Goal: Task Accomplishment & Management: Manage account settings

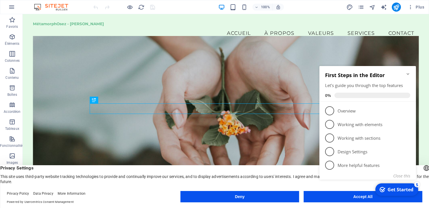
click at [331, 198] on div "checkmark Get Started 5 First Steps in the Editor Let's guide you through the t…" at bounding box center [368, 129] width 103 height 139
click at [337, 197] on div "checkmark Get Started 5 First Steps in the Editor Let's guide you through the t…" at bounding box center [368, 129] width 103 height 139
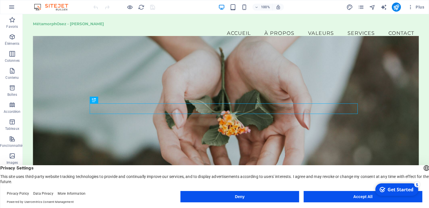
click at [361, 196] on button "Accept All" at bounding box center [362, 196] width 119 height 11
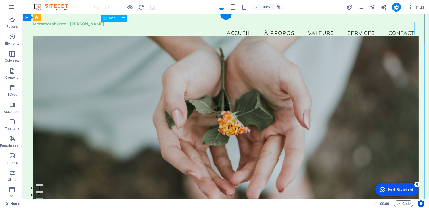
click at [106, 26] on nav "Accueil À propos Valeurs Services Contact" at bounding box center [226, 33] width 386 height 14
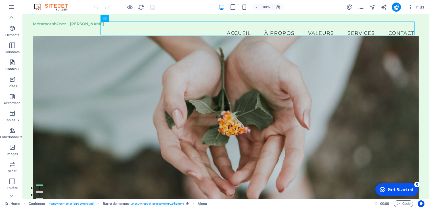
scroll to position [7, 1]
click at [14, 51] on span "Colonnes" at bounding box center [11, 51] width 24 height 14
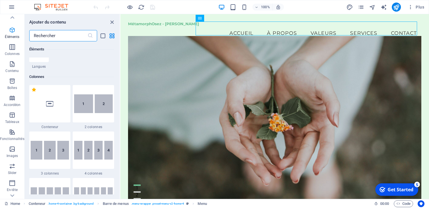
scroll to position [281, 0]
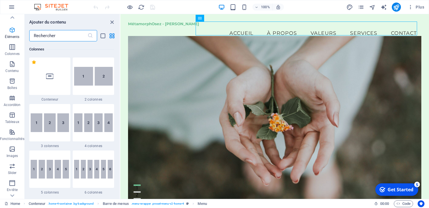
click at [14, 32] on icon "button" at bounding box center [12, 30] width 7 height 7
click at [13, 34] on span "Éléments" at bounding box center [12, 34] width 24 height 14
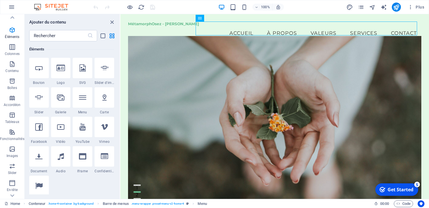
scroll to position [117, 0]
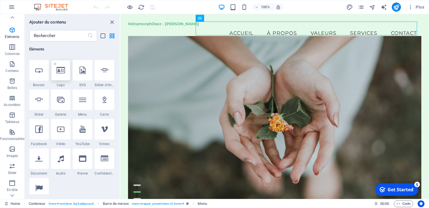
click at [63, 77] on div at bounding box center [61, 70] width 20 height 20
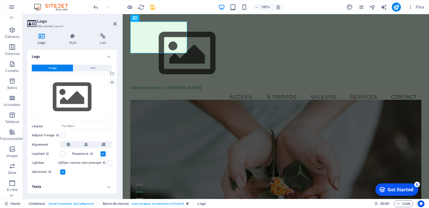
scroll to position [7, 0]
click at [168, 36] on div at bounding box center [275, 54] width 291 height 64
click at [163, 20] on span "Logo" at bounding box center [164, 17] width 8 height 3
click at [157, 19] on icon at bounding box center [155, 18] width 5 height 7
click at [172, 19] on icon at bounding box center [172, 18] width 3 height 6
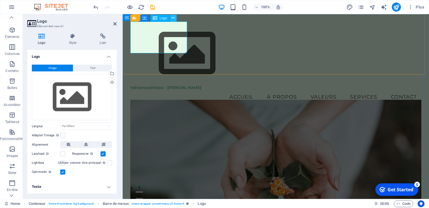
click at [172, 20] on icon at bounding box center [172, 18] width 3 height 6
click at [333, 27] on div "MétamorphOsez - [PERSON_NAME] Accueil À propos Valeurs Services Contact" at bounding box center [276, 62] width 306 height 97
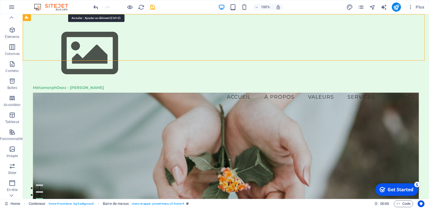
click at [0, 0] on icon "undo" at bounding box center [0, 0] width 0 height 0
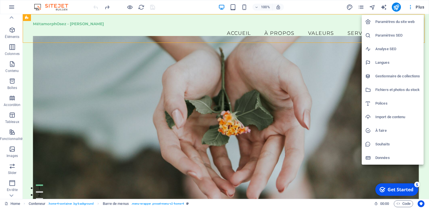
click at [411, 10] on div at bounding box center [214, 104] width 429 height 208
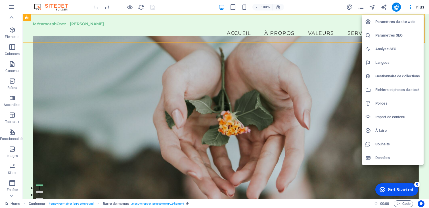
click at [417, 11] on div at bounding box center [214, 104] width 429 height 208
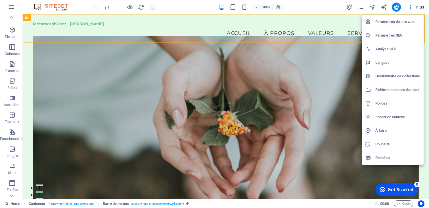
click at [410, 8] on div at bounding box center [214, 104] width 429 height 208
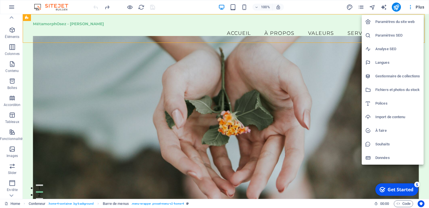
click at [402, 35] on h6 "Paramètres SEO" at bounding box center [397, 35] width 45 height 7
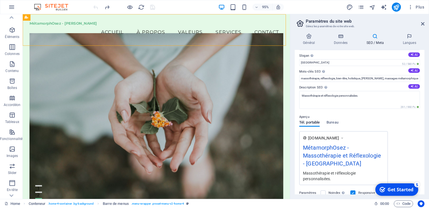
scroll to position [0, 0]
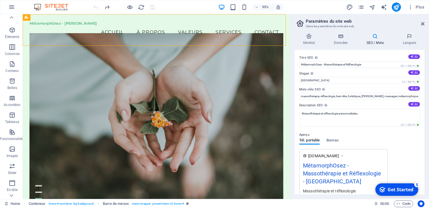
click at [422, 18] on header "Paramètres du site web Gérez les paramètres de votre site web." at bounding box center [360, 21] width 129 height 15
click at [309, 36] on icon at bounding box center [309, 36] width 29 height 6
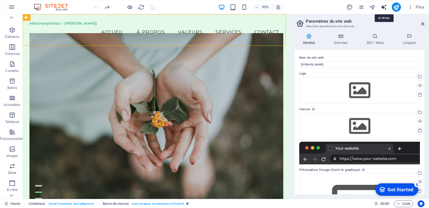
click at [0, 0] on icon "text_generator" at bounding box center [0, 0] width 0 height 0
select select "English"
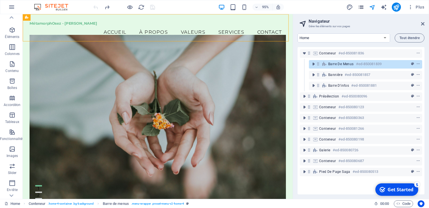
click at [361, 11] on button "pages" at bounding box center [361, 7] width 7 height 7
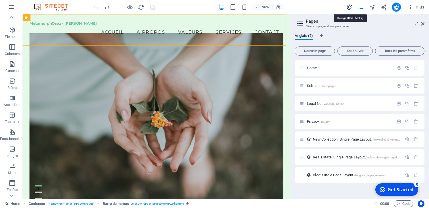
select select "px"
select select "200"
select select "px"
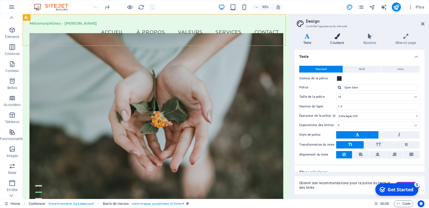
click at [333, 41] on h4 "Couleurs" at bounding box center [338, 39] width 33 height 12
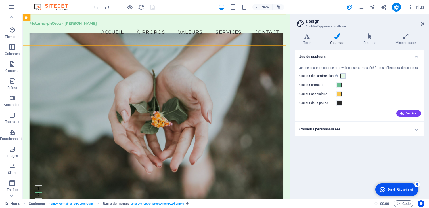
click at [342, 78] on span at bounding box center [342, 76] width 5 height 5
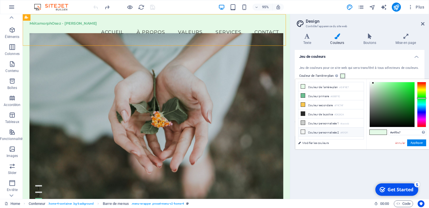
click at [328, 133] on li "Couleur personnalisée 2 #f0f2f1" at bounding box center [330, 132] width 65 height 9
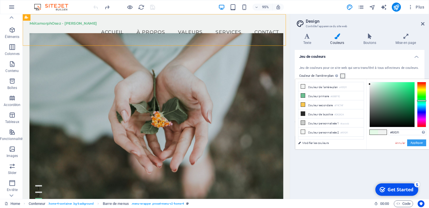
click at [417, 142] on button "Appliquer" at bounding box center [416, 143] width 19 height 7
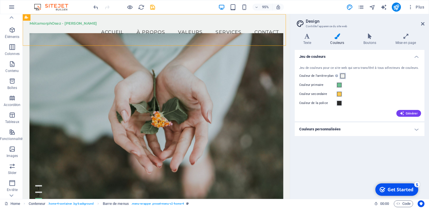
click at [342, 76] on span at bounding box center [342, 76] width 5 height 5
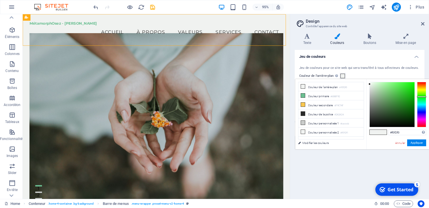
drag, startPoint x: 422, startPoint y: 100, endPoint x: 421, endPoint y: 97, distance: 2.9
click at [421, 97] on div at bounding box center [421, 104] width 9 height 45
click at [302, 97] on icon at bounding box center [303, 96] width 4 height 4
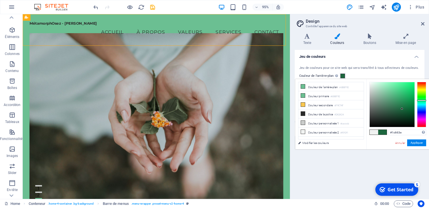
drag, startPoint x: 402, startPoint y: 102, endPoint x: 402, endPoint y: 109, distance: 7.4
click at [402, 109] on div at bounding box center [392, 104] width 45 height 45
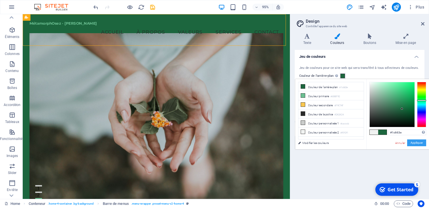
click at [414, 144] on button "Appliquer" at bounding box center [416, 143] width 19 height 7
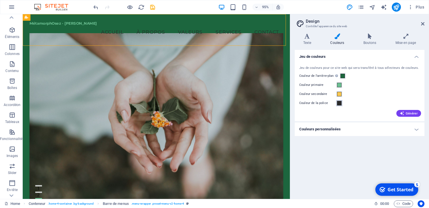
click at [340, 101] on span at bounding box center [339, 103] width 5 height 5
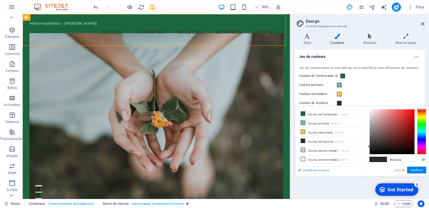
click at [328, 171] on link "Modifier les couleurs" at bounding box center [328, 170] width 66 height 7
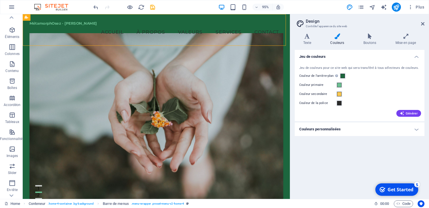
click at [414, 132] on h4 "Couleurs personnalisées" at bounding box center [360, 130] width 130 height 14
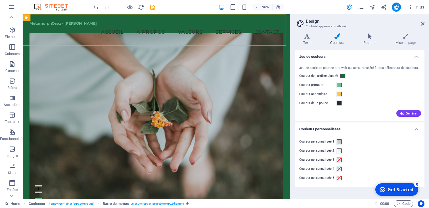
click at [419, 129] on h4 "Couleurs personnalisées" at bounding box center [360, 128] width 130 height 10
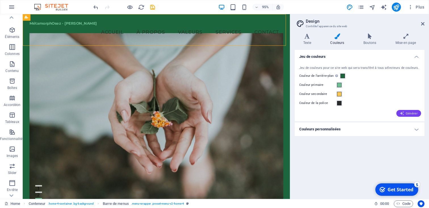
click at [411, 113] on span "Générer" at bounding box center [409, 113] width 18 height 5
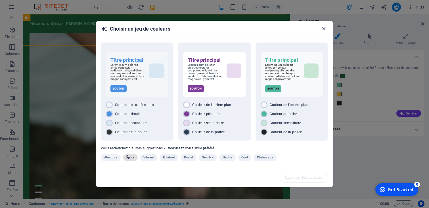
click at [134, 161] on span "Épuré" at bounding box center [130, 157] width 8 height 7
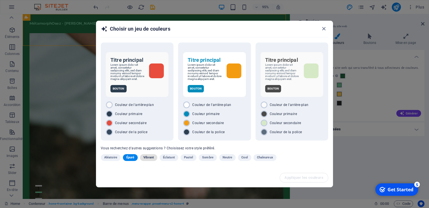
click at [150, 161] on span "Vibrant" at bounding box center [148, 157] width 11 height 7
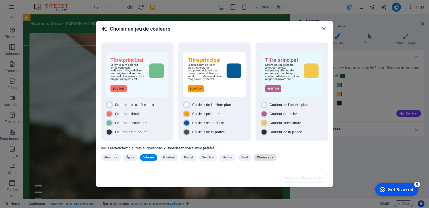
click at [271, 157] on span "Chaleureux" at bounding box center [265, 157] width 16 height 7
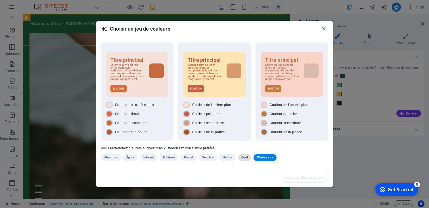
click at [246, 161] on span "Cool" at bounding box center [244, 157] width 6 height 7
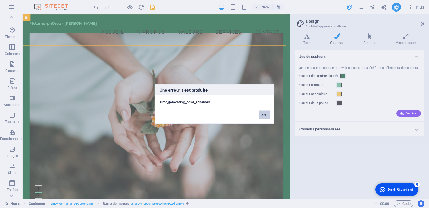
click at [266, 116] on button "Ok" at bounding box center [264, 115] width 11 height 9
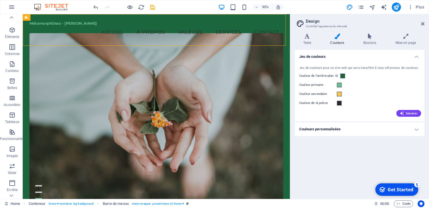
click at [341, 38] on icon at bounding box center [337, 36] width 31 height 6
click at [416, 59] on h4 "Jeu de couleurs" at bounding box center [360, 55] width 130 height 10
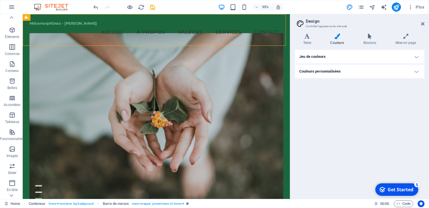
click at [400, 59] on h4 "Jeu de couleurs" at bounding box center [360, 57] width 130 height 14
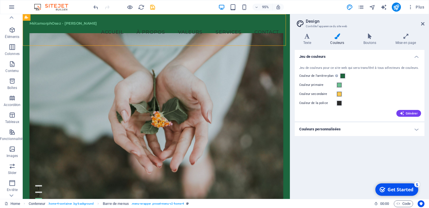
click at [399, 59] on h4 "Jeu de couleurs" at bounding box center [360, 55] width 130 height 10
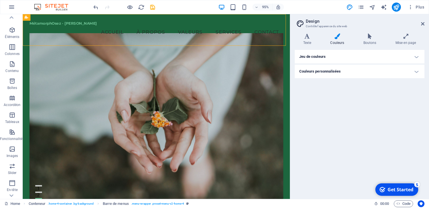
click at [395, 60] on h4 "Jeu de couleurs" at bounding box center [360, 57] width 130 height 14
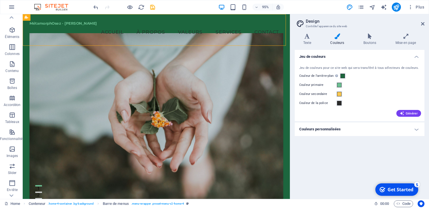
click at [394, 105] on div "Couleur de la police" at bounding box center [359, 103] width 121 height 7
click at [343, 75] on span at bounding box center [342, 76] width 5 height 5
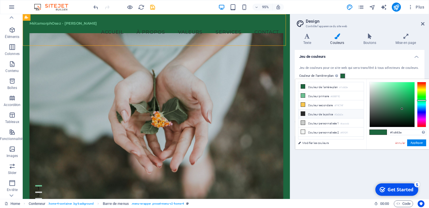
click at [319, 113] on li "Couleur de la police #2a2a2a" at bounding box center [330, 114] width 65 height 9
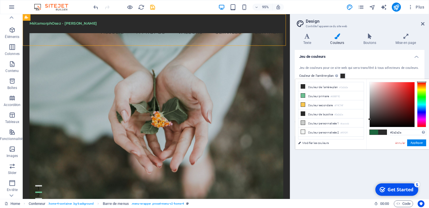
drag, startPoint x: 369, startPoint y: 117, endPoint x: 372, endPoint y: 81, distance: 36.5
click at [372, 81] on div "#2a2a2a Formats pris en charge #0852ed rgb(8, 82, 237) rgba(8, 82, 237, 90%) hs…" at bounding box center [397, 155] width 63 height 153
click at [371, 83] on div at bounding box center [392, 104] width 45 height 45
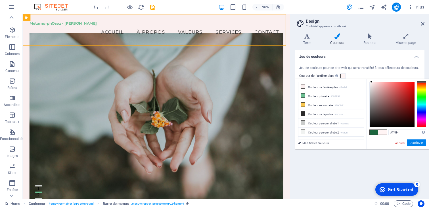
drag, startPoint x: 371, startPoint y: 83, endPoint x: 371, endPoint y: 78, distance: 4.5
click at [371, 78] on body "MétamorphOsez - [PERSON_NAME] Home Favoris Éléments Colonnes Contenu Boîtes Acc…" at bounding box center [214, 104] width 429 height 208
drag, startPoint x: 371, startPoint y: 82, endPoint x: 401, endPoint y: 106, distance: 38.5
click at [395, 106] on div at bounding box center [394, 106] width 2 height 2
click at [402, 142] on link "Annuler" at bounding box center [400, 143] width 11 height 4
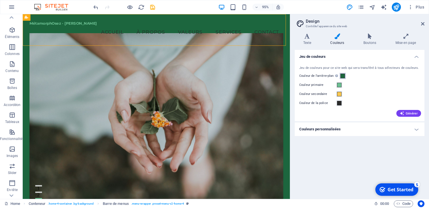
click at [343, 78] on span at bounding box center [342, 76] width 5 height 5
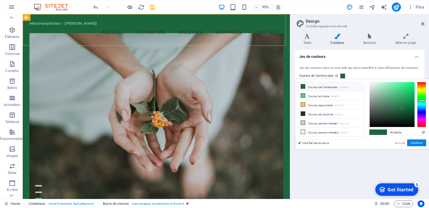
click at [327, 89] on li "Couleur de l'arrière-plan #1c663e" at bounding box center [330, 86] width 65 height 9
click at [323, 111] on li "Couleur de la police #2a2a2a" at bounding box center [330, 114] width 65 height 9
type input "#2a2a2a"
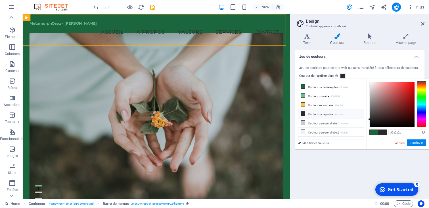
click at [316, 113] on li "Couleur de la police #2a2a2a" at bounding box center [330, 114] width 65 height 9
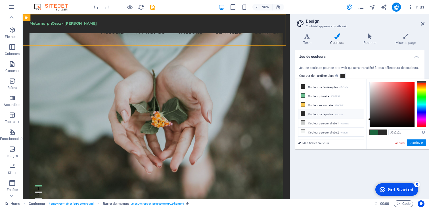
click at [303, 114] on icon at bounding box center [303, 114] width 4 height 4
click at [399, 143] on link "Annuler" at bounding box center [400, 143] width 11 height 4
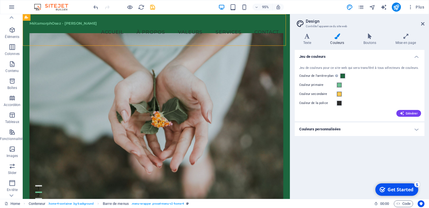
click at [324, 105] on label "Couleur de la police" at bounding box center [317, 103] width 37 height 7
click at [336, 105] on button "Couleur de la police" at bounding box center [339, 103] width 6 height 6
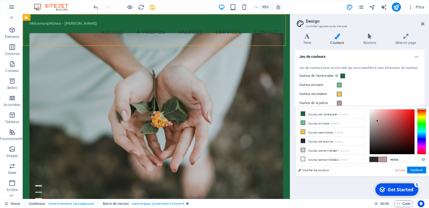
type input "#ffffff"
drag, startPoint x: 380, startPoint y: 131, endPoint x: 367, endPoint y: 100, distance: 33.6
click at [367, 100] on body "MétamorphOsez - [PERSON_NAME] Home Favoris Éléments Colonnes Contenu Boîtes Acc…" at bounding box center [214, 104] width 429 height 208
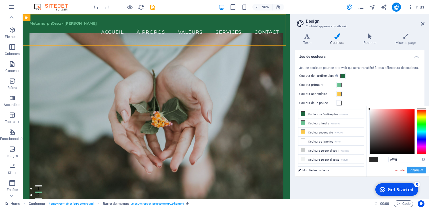
click at [418, 172] on button "Appliquer" at bounding box center [416, 170] width 19 height 7
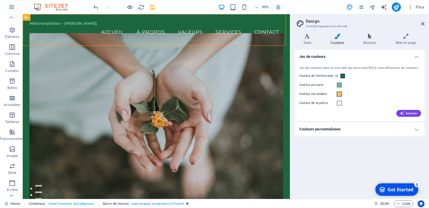
click at [338, 96] on span at bounding box center [339, 94] width 5 height 5
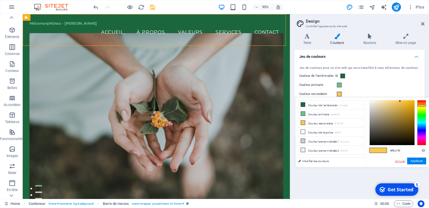
click at [401, 163] on link "Annuler" at bounding box center [400, 161] width 11 height 4
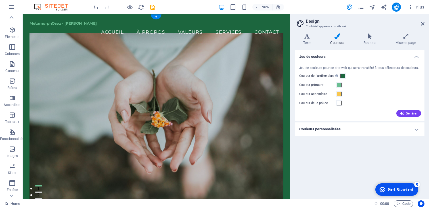
click at [118, 65] on figure at bounding box center [163, 122] width 267 height 177
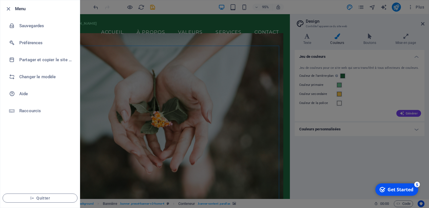
click at [350, 156] on div at bounding box center [214, 104] width 429 height 208
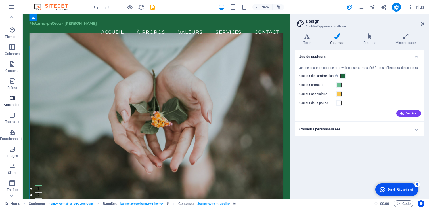
scroll to position [70, 0]
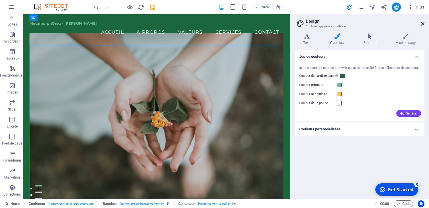
click at [424, 25] on icon at bounding box center [422, 24] width 3 height 5
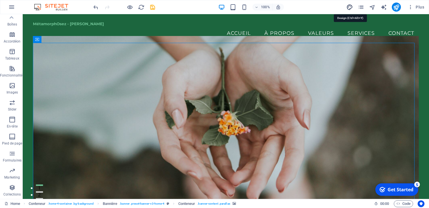
drag, startPoint x: 397, startPoint y: 9, endPoint x: 351, endPoint y: 10, distance: 46.0
click at [0, 0] on div "Plus" at bounding box center [0, 0] width 0 height 0
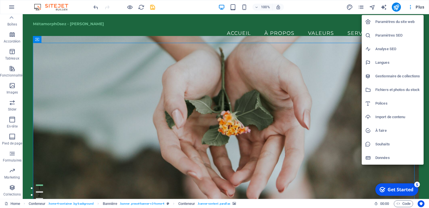
click at [187, 35] on div at bounding box center [214, 104] width 429 height 208
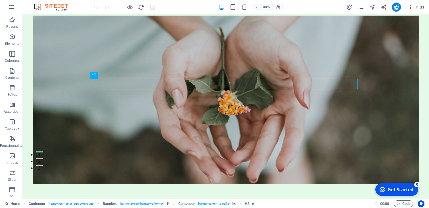
scroll to position [34, 0]
click at [0, 0] on icon "button" at bounding box center [0, 0] width 0 height 0
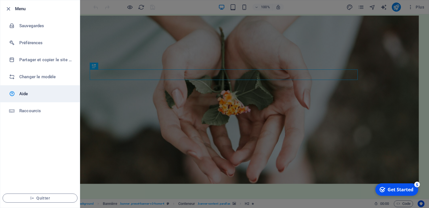
click at [43, 100] on link "Aide" at bounding box center [39, 93] width 79 height 17
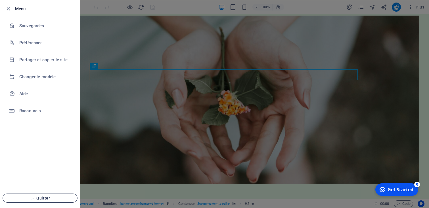
click at [55, 197] on span "Quitter" at bounding box center [39, 198] width 65 height 5
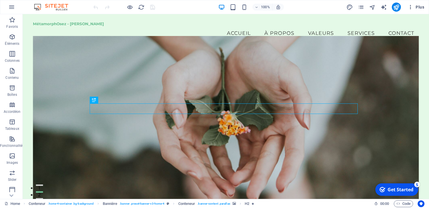
click at [0, 0] on icon "button" at bounding box center [0, 0] width 0 height 0
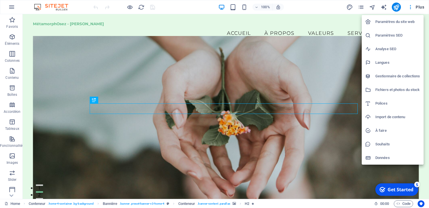
click at [0, 0] on h6 "Paramètres du site web" at bounding box center [0, 0] width 0 height 0
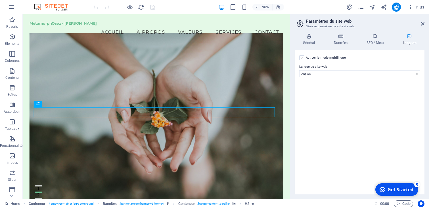
click at [302, 59] on label at bounding box center [301, 57] width 5 height 5
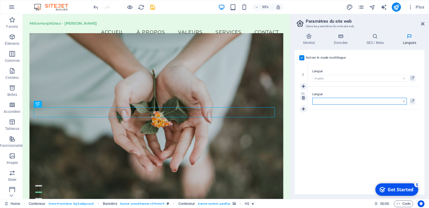
click at [312, 98] on select "Abkhazian Afar Afrikaans Akan Albanais Allemand Amharic Anglais Arabe Aragonese…" at bounding box center [359, 101] width 95 height 7
select select "50"
click option "Français" at bounding box center [0, 0] width 0 height 0
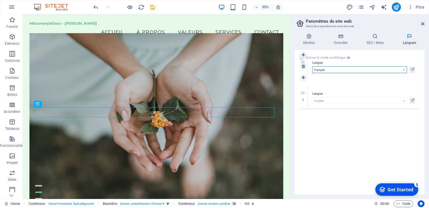
drag, startPoint x: 301, startPoint y: 93, endPoint x: 301, endPoint y: 61, distance: 32.1
click at [301, 61] on div "2" at bounding box center [303, 66] width 9 height 23
select select "50"
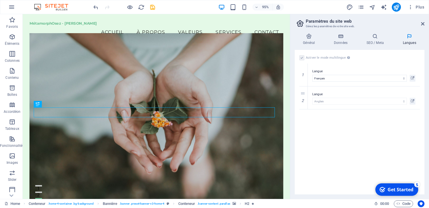
click at [405, 191] on div "Get Started" at bounding box center [400, 190] width 26 height 6
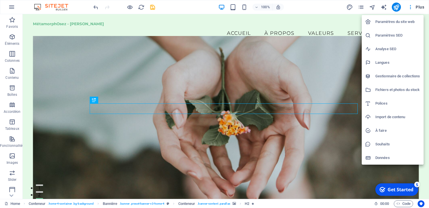
click at [393, 130] on h6 "À faire" at bounding box center [397, 130] width 45 height 7
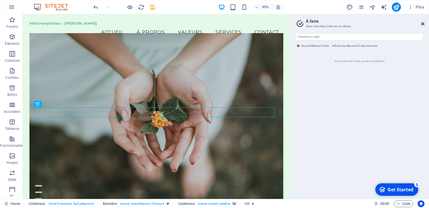
click at [422, 25] on icon at bounding box center [422, 24] width 3 height 5
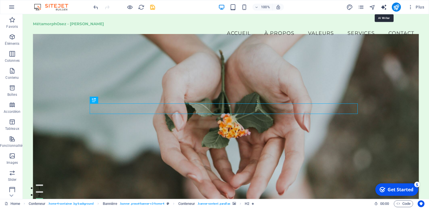
select select "English"
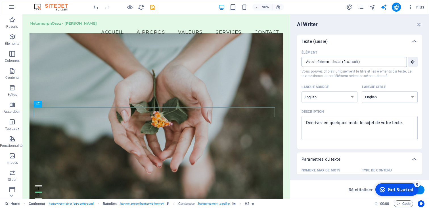
click at [393, 62] on input "Élément ​ Vous pouvez choisir uniquement le titre et les éléments du texte. Le …" at bounding box center [351, 62] width 101 height 10
click at [420, 24] on icon "button" at bounding box center [419, 24] width 6 height 6
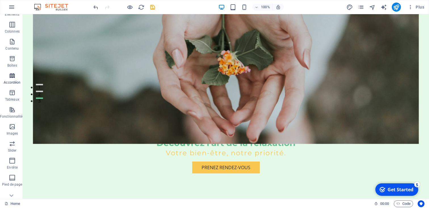
scroll to position [70, 0]
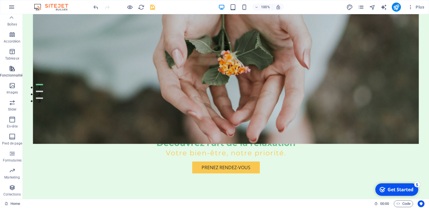
click at [13, 72] on span "Fonctionnalités" at bounding box center [12, 72] width 24 height 14
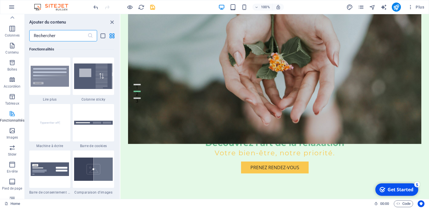
scroll to position [0, 0]
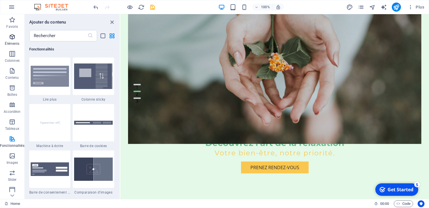
click at [13, 42] on p "Éléments" at bounding box center [12, 43] width 14 height 5
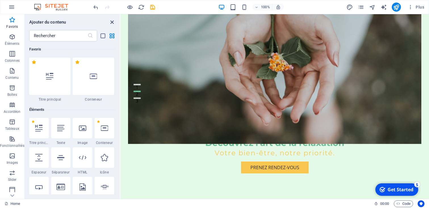
click at [110, 23] on icon "close panel" at bounding box center [112, 22] width 7 height 7
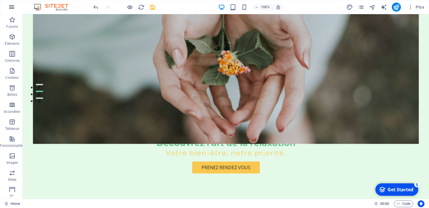
click at [0, 0] on icon "button" at bounding box center [0, 0] width 0 height 0
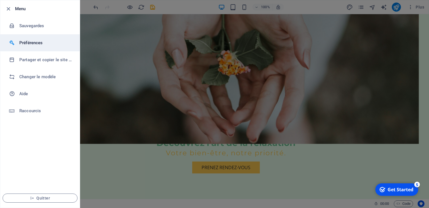
click at [24, 40] on h6 "Préférences" at bounding box center [45, 42] width 53 height 7
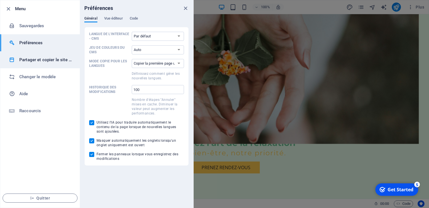
click at [41, 63] on h6 "Partager et copier le site web" at bounding box center [45, 59] width 53 height 7
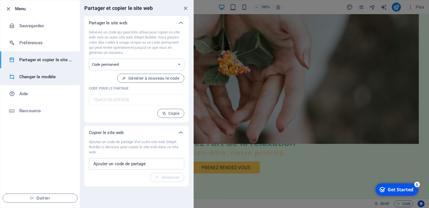
click at [48, 79] on h6 "Changer le modèle" at bounding box center [45, 77] width 53 height 7
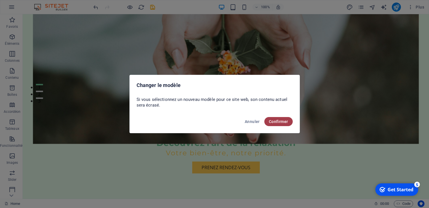
click at [281, 121] on span "Confirmer" at bounding box center [278, 121] width 19 height 5
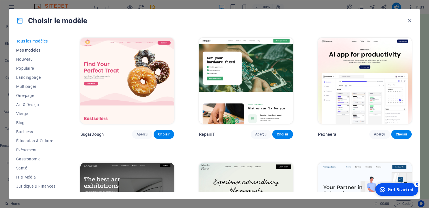
click at [36, 52] on span "Mes modèles" at bounding box center [35, 50] width 39 height 5
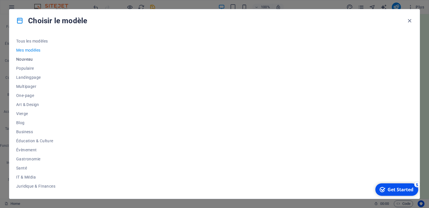
click at [31, 61] on span "Nouveau" at bounding box center [35, 59] width 39 height 5
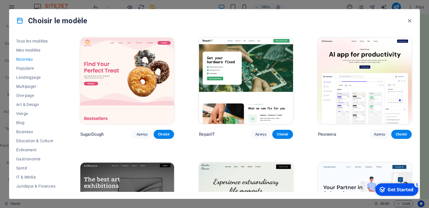
click at [28, 60] on span "Nouveau" at bounding box center [35, 59] width 39 height 5
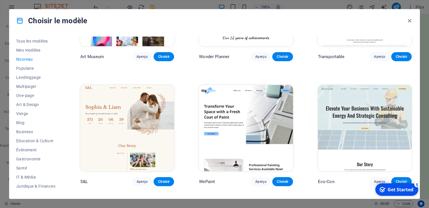
scroll to position [141, 0]
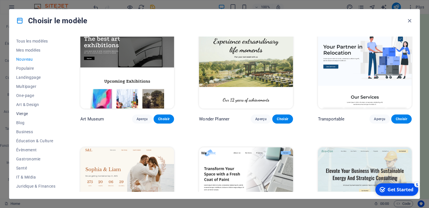
click at [25, 115] on span "Vierge" at bounding box center [35, 114] width 39 height 5
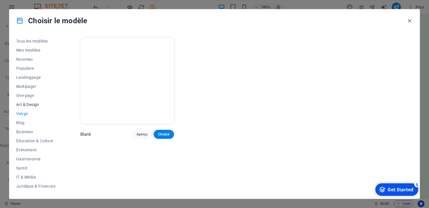
click at [33, 107] on span "Art & Design" at bounding box center [35, 104] width 39 height 5
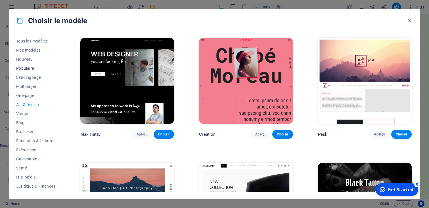
click at [34, 68] on span "Populaire" at bounding box center [35, 68] width 39 height 5
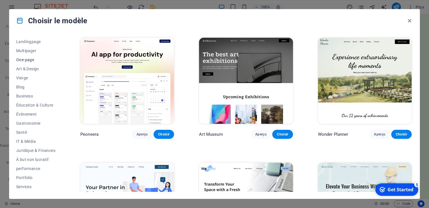
scroll to position [72, 0]
click at [38, 135] on span "performance" at bounding box center [35, 133] width 39 height 5
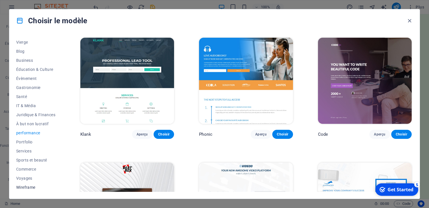
click at [32, 188] on span "Wireframe" at bounding box center [35, 187] width 39 height 5
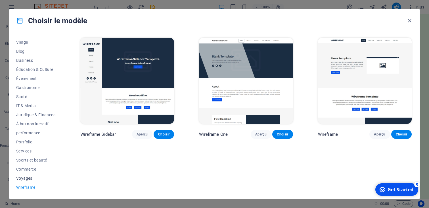
click at [28, 181] on span "Voyages" at bounding box center [35, 178] width 39 height 5
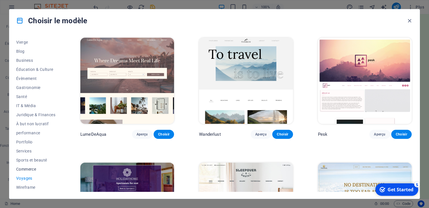
click at [30, 169] on span "Commerce" at bounding box center [35, 169] width 39 height 5
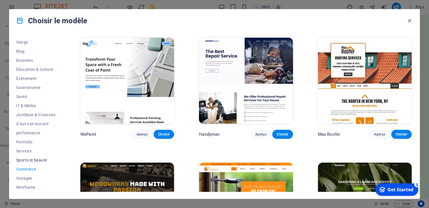
click at [30, 159] on span "Sports et beauté" at bounding box center [35, 160] width 39 height 5
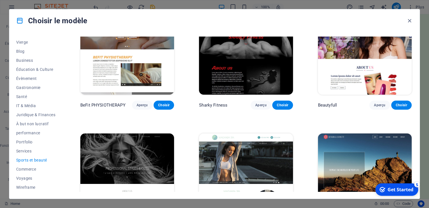
scroll to position [435, 0]
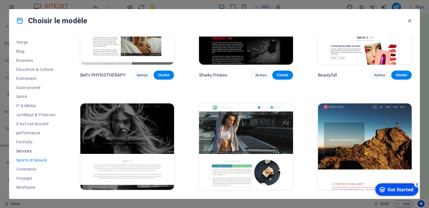
click at [28, 152] on span "Services" at bounding box center [35, 151] width 39 height 5
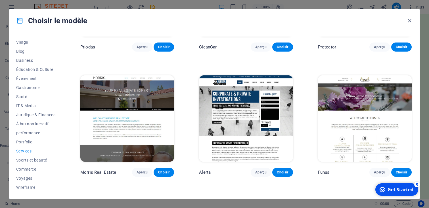
scroll to position [400, 0]
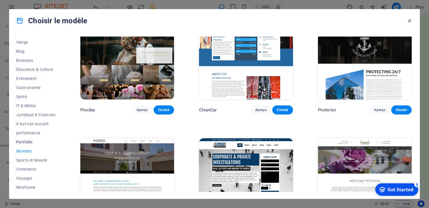
click at [23, 139] on button "Portfolio" at bounding box center [35, 142] width 39 height 9
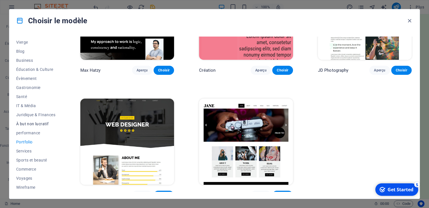
click at [30, 124] on span "À but non lucratif" at bounding box center [35, 124] width 39 height 5
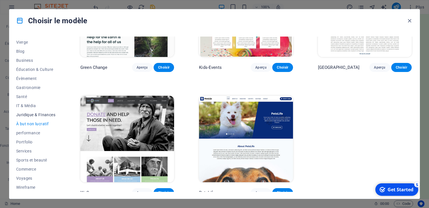
click at [31, 115] on span "Juridique & FInances" at bounding box center [35, 115] width 39 height 5
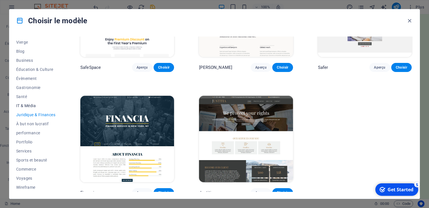
click at [28, 107] on span "IT & Média" at bounding box center [35, 106] width 39 height 5
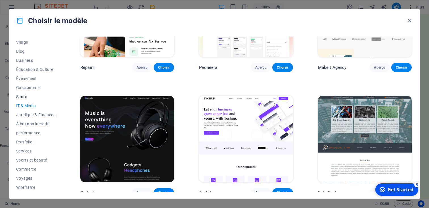
click at [25, 95] on span "Santé" at bounding box center [35, 97] width 39 height 5
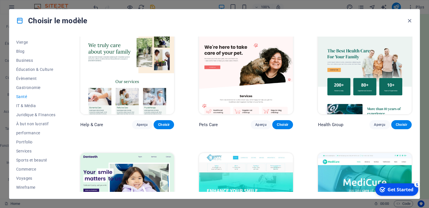
scroll to position [0, 0]
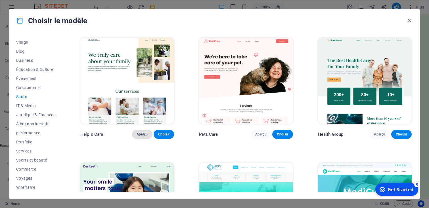
click at [148, 134] on span "Aperçu" at bounding box center [142, 134] width 11 height 5
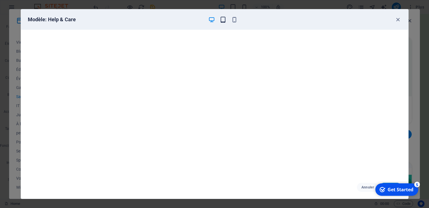
click at [225, 18] on icon "button" at bounding box center [223, 19] width 7 height 7
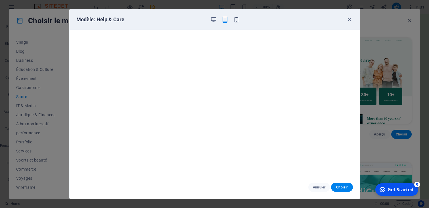
click at [236, 23] on icon "button" at bounding box center [236, 19] width 7 height 7
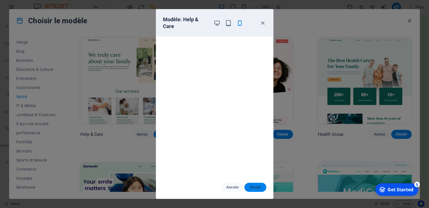
click at [250, 187] on span "Choisir" at bounding box center [255, 187] width 12 height 5
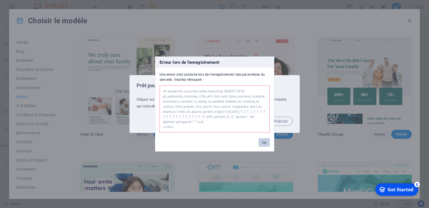
click at [265, 144] on button "Ok" at bounding box center [264, 143] width 11 height 9
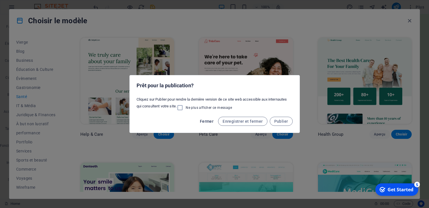
drag, startPoint x: 251, startPoint y: 123, endPoint x: 213, endPoint y: 121, distance: 37.8
click at [213, 121] on div "Fermer Enregistrer et fermer Publier" at bounding box center [215, 123] width 170 height 19
click at [213, 121] on span "Fermer" at bounding box center [207, 121] width 14 height 5
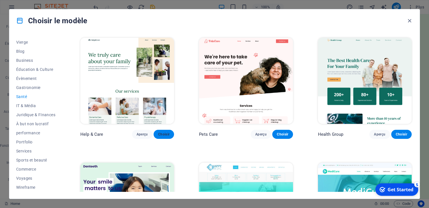
click at [166, 135] on button "Choisir" at bounding box center [164, 134] width 20 height 9
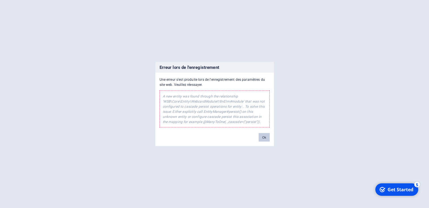
click at [263, 139] on button "Ok" at bounding box center [264, 137] width 11 height 9
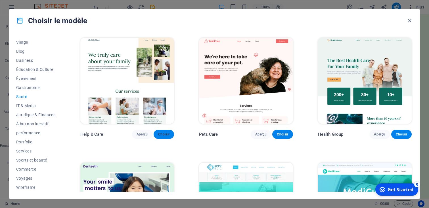
click at [169, 134] on span "Choisir" at bounding box center [163, 134] width 11 height 5
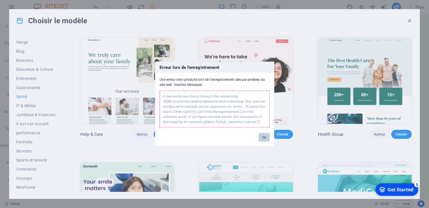
click at [267, 138] on button "Ok" at bounding box center [264, 137] width 11 height 9
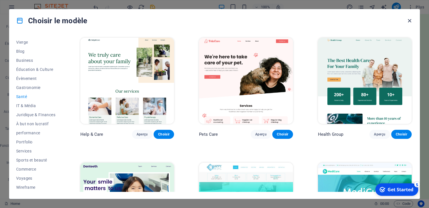
click at [409, 20] on icon "button" at bounding box center [409, 21] width 7 height 7
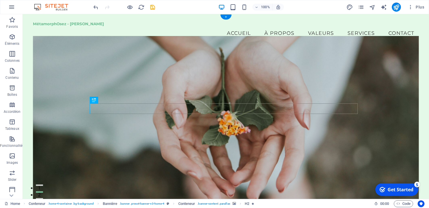
click at [385, 60] on figure at bounding box center [226, 120] width 386 height 169
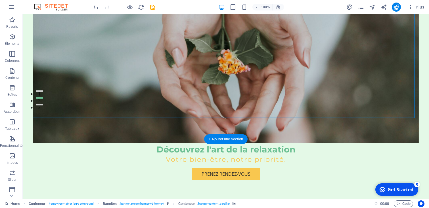
scroll to position [123, 0]
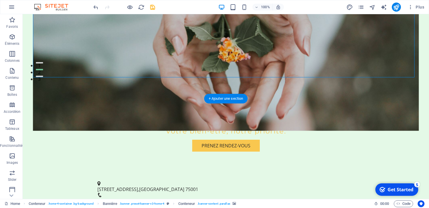
click at [276, 70] on figure at bounding box center [226, 47] width 386 height 169
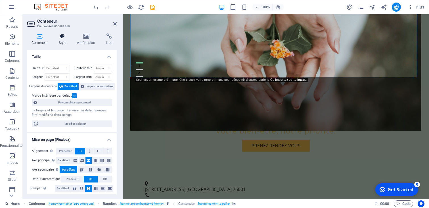
click at [64, 41] on h4 "Style" at bounding box center [63, 39] width 18 height 12
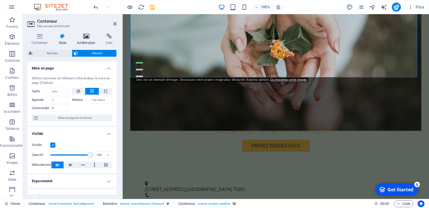
click at [82, 39] on icon at bounding box center [86, 36] width 27 height 6
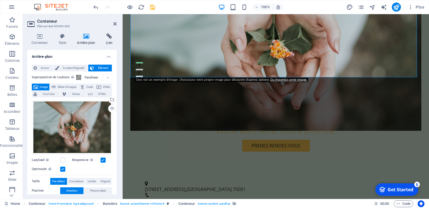
click at [104, 39] on icon at bounding box center [109, 36] width 15 height 6
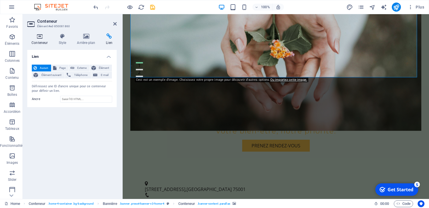
click at [42, 37] on icon at bounding box center [39, 36] width 25 height 6
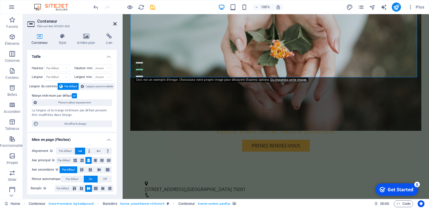
click at [115, 24] on icon at bounding box center [114, 24] width 3 height 5
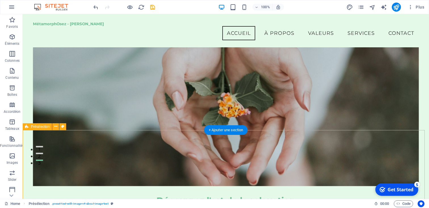
scroll to position [0, 0]
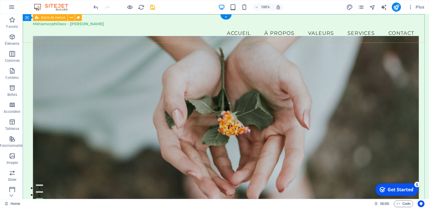
click at [420, 22] on div "MétamorphOsez - [PERSON_NAME] Accueil À propos Valeurs Services Contact" at bounding box center [226, 30] width 406 height 33
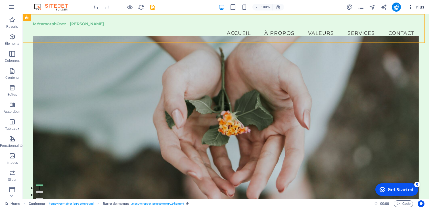
click at [0, 0] on icon "button" at bounding box center [0, 0] width 0 height 0
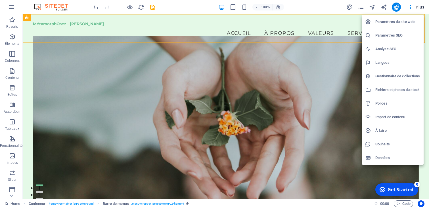
click at [407, 23] on h6 "Paramètres du site web" at bounding box center [397, 21] width 45 height 7
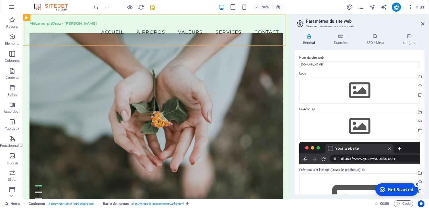
click at [311, 41] on h4 "Général" at bounding box center [310, 39] width 31 height 12
click at [356, 92] on div "Glissez les fichiers ici, cliquez pour choisir les fichiers ou sélectionnez les…" at bounding box center [359, 90] width 121 height 27
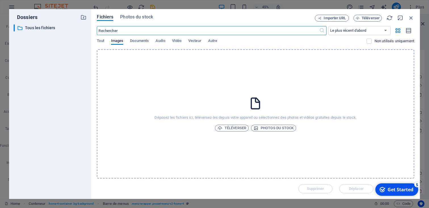
click at [233, 132] on div "Déposez les fichiers ici, téléversez-les depuis votre appareil ou sélectionnez …" at bounding box center [255, 113] width 317 height 129
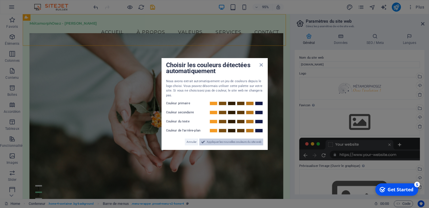
click at [218, 144] on span "Appliquer les nouvelles couleurs du site web" at bounding box center [234, 142] width 55 height 7
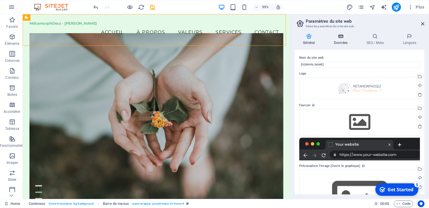
click at [342, 42] on h4 "Données" at bounding box center [342, 39] width 33 height 12
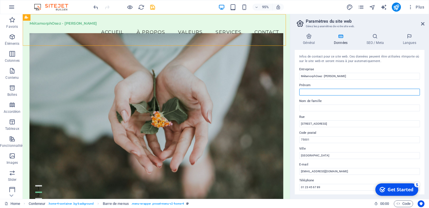
click at [330, 94] on input "Prénom" at bounding box center [359, 92] width 121 height 7
type input "Philippe"
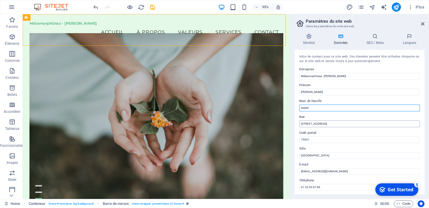
type input "Seidel"
click at [332, 124] on input "[STREET_ADDRESS]" at bounding box center [359, 124] width 121 height 7
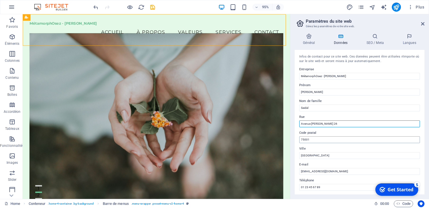
type input "Avenue Felix Cornu 26"
click at [319, 140] on input "75001" at bounding box center [359, 140] width 121 height 7
type input "1802"
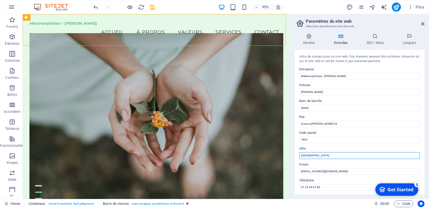
click at [306, 156] on input "[GEOGRAPHIC_DATA]" at bounding box center [359, 155] width 121 height 7
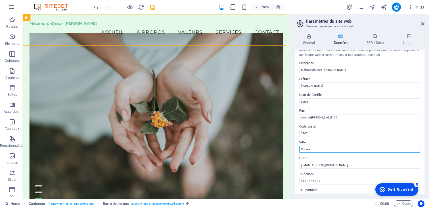
scroll to position [7, 0]
type input "Corseaux"
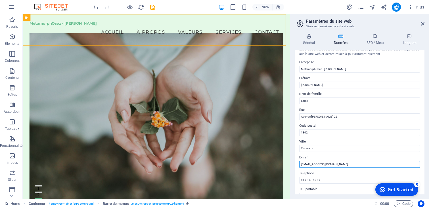
click at [310, 165] on input "[EMAIL_ADDRESS][DOMAIN_NAME]" at bounding box center [359, 164] width 121 height 7
drag, startPoint x: 311, startPoint y: 165, endPoint x: 299, endPoint y: 165, distance: 11.7
click at [299, 165] on input "[EMAIL_ADDRESS][DOMAIN_NAME]" at bounding box center [359, 164] width 121 height 7
click at [307, 165] on input "philihppe@metamorphosez.com" at bounding box center [359, 164] width 121 height 7
type input "philippe@metamorphosez.com"
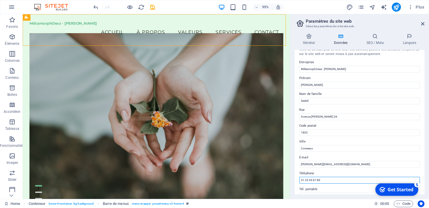
click at [327, 183] on input "01 23 45 67 89" at bounding box center [359, 180] width 121 height 7
type input "+"
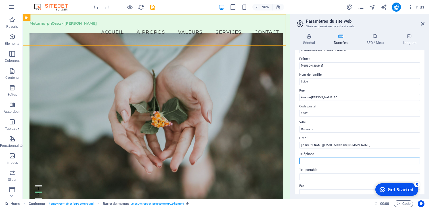
scroll to position [30, 0]
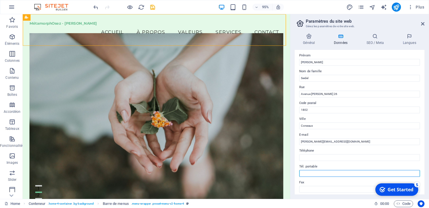
click at [309, 175] on input "Tél. portable" at bounding box center [359, 173] width 121 height 7
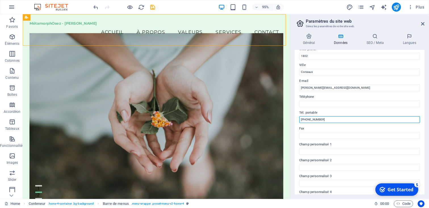
scroll to position [95, 0]
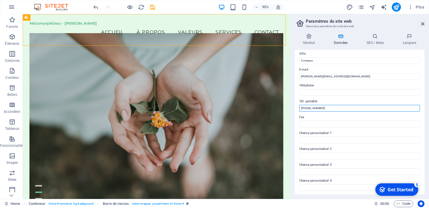
type input "+41 78 213 28 83"
click at [379, 46] on div "Général Données SEO / Meta Langues Nom du site web metamorphosez.ch Logo Glisse…" at bounding box center [360, 113] width 130 height 161
click at [377, 43] on h4 "SEO / Meta" at bounding box center [376, 39] width 36 height 12
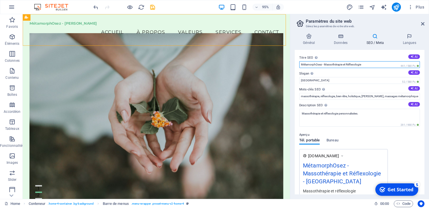
click at [341, 65] on input "MétamorphOsez - Massothérapie et Réflexologie" at bounding box center [359, 64] width 121 height 7
type input "MétamorphOsez - Métamorphose et Réflexologie"
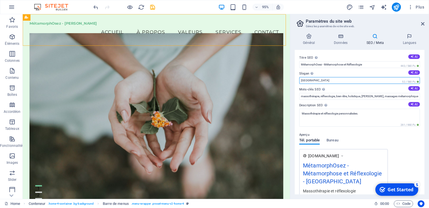
click at [355, 81] on input "[GEOGRAPHIC_DATA]" at bounding box center [359, 80] width 121 height 7
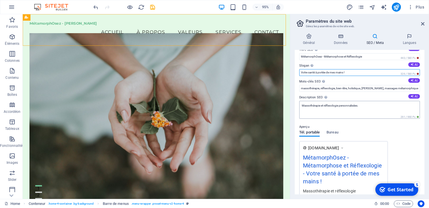
scroll to position [9, 0]
type input "Votre santé à portée de mes mains !"
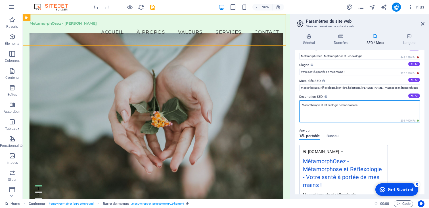
click at [316, 107] on textarea "Massothérapie et réflexologie personnalisées." at bounding box center [359, 111] width 121 height 22
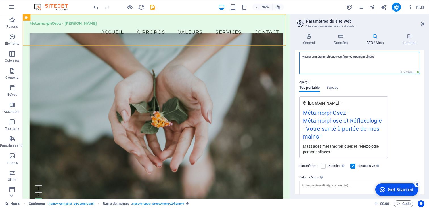
scroll to position [57, 0]
type textarea "Massages métamorphiques et réflexologie personnalisées."
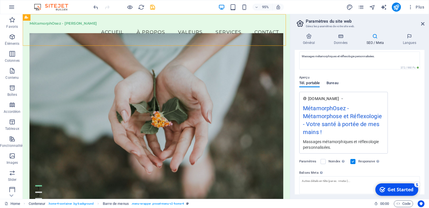
click at [335, 90] on div "Tél. portable Bureau" at bounding box center [318, 86] width 39 height 11
click at [335, 87] on button "Bureau" at bounding box center [332, 84] width 12 height 6
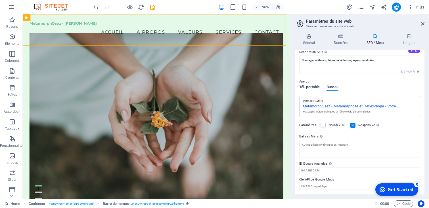
click at [312, 87] on span "Tél. portable" at bounding box center [309, 88] width 20 height 8
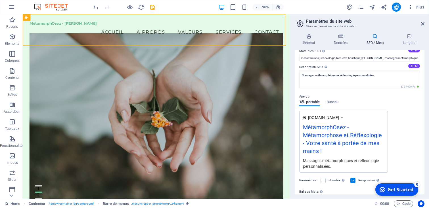
scroll to position [0, 0]
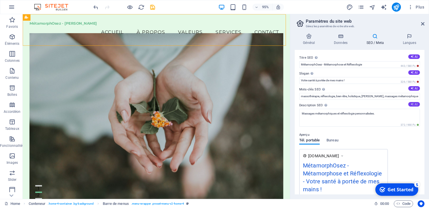
click at [413, 104] on button "AI" at bounding box center [414, 104] width 12 height 5
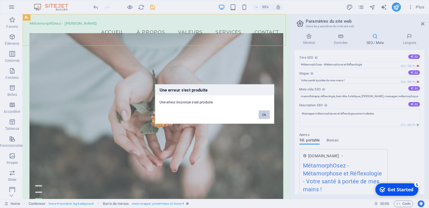
click at [266, 119] on button "Ok" at bounding box center [264, 115] width 11 height 9
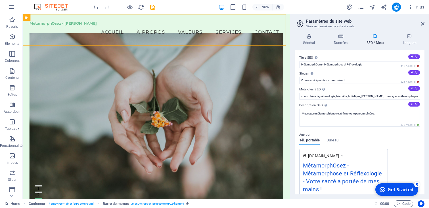
click at [410, 89] on icon at bounding box center [411, 88] width 3 height 3
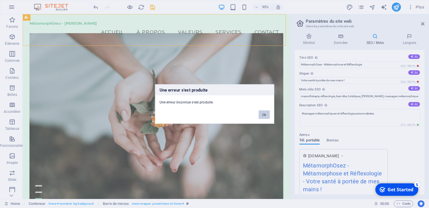
click at [268, 112] on button "Ok" at bounding box center [264, 115] width 11 height 9
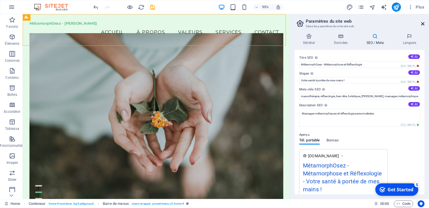
click at [422, 25] on icon at bounding box center [422, 24] width 3 height 5
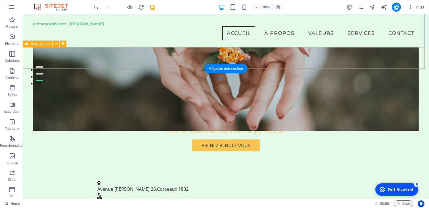
scroll to position [103, 0]
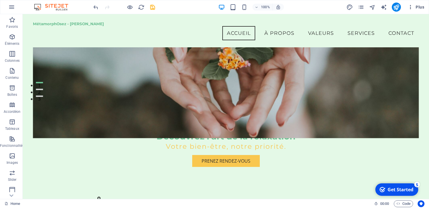
click at [0, 0] on icon "button" at bounding box center [0, 0] width 0 height 0
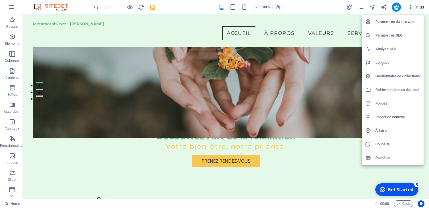
click at [398, 27] on li "Paramètres du site web" at bounding box center [393, 22] width 62 height 14
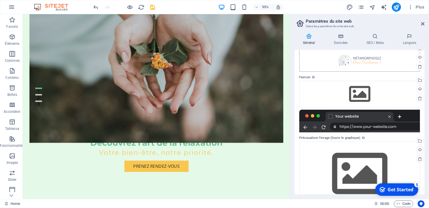
scroll to position [45, 0]
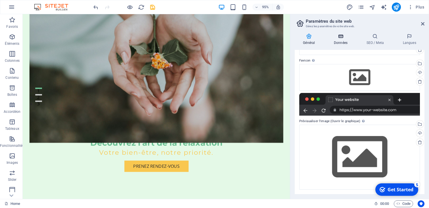
click at [343, 34] on icon at bounding box center [341, 36] width 30 height 6
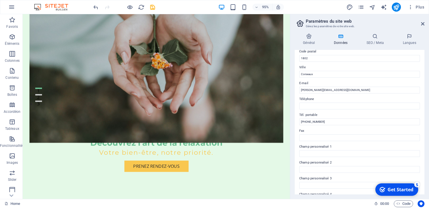
scroll to position [60, 0]
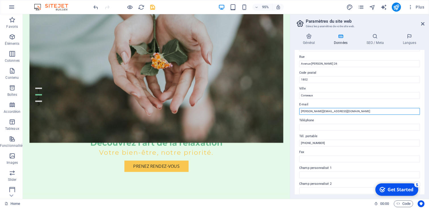
click at [343, 110] on input "philippe@metamorphosez.com" at bounding box center [359, 111] width 121 height 7
type input "philippe@metamorphosez.ch"
click at [378, 39] on icon at bounding box center [375, 36] width 34 height 6
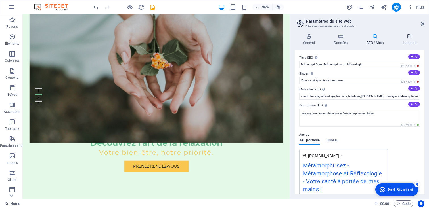
click at [405, 40] on h4 "Langues" at bounding box center [409, 39] width 30 height 12
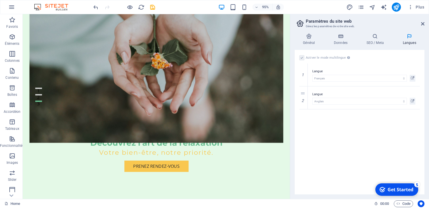
click at [422, 27] on header "Paramètres du site web Gérez les paramètres de votre site web." at bounding box center [360, 21] width 129 height 15
click at [423, 25] on icon at bounding box center [422, 24] width 3 height 5
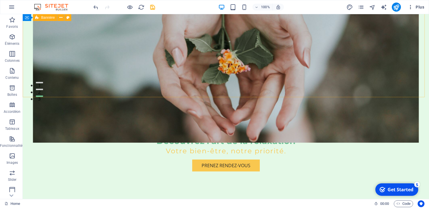
click at [0, 0] on icon "button" at bounding box center [0, 0] width 0 height 0
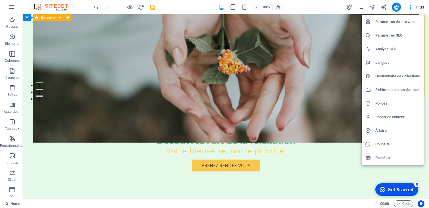
click at [396, 38] on h6 "Paramètres SEO" at bounding box center [397, 35] width 45 height 7
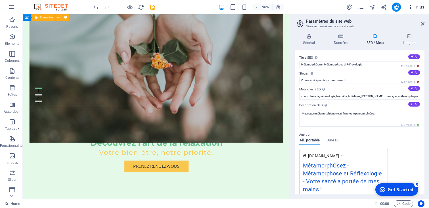
click at [0, 0] on icon "button" at bounding box center [0, 0] width 0 height 0
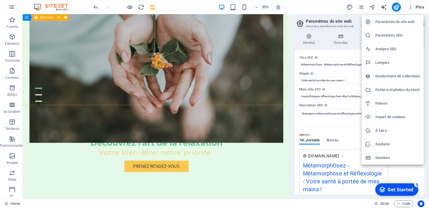
click at [388, 75] on h6 "Gestionnaire de collections" at bounding box center [397, 76] width 45 height 7
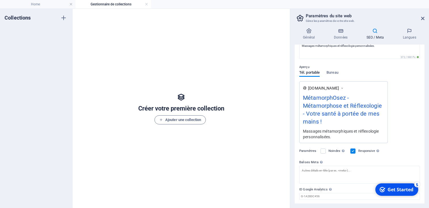
scroll to position [0, 0]
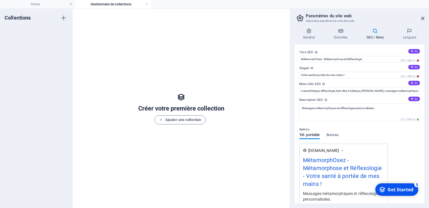
click at [425, 20] on aside "Paramètres du site web Gérez les paramètres de votre site web. Général Données …" at bounding box center [359, 109] width 139 height 200
click at [423, 19] on icon at bounding box center [422, 18] width 3 height 5
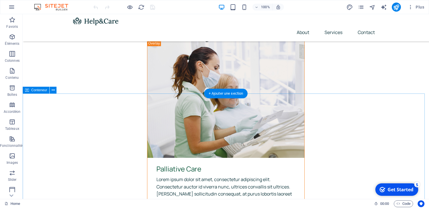
scroll to position [1691, 0]
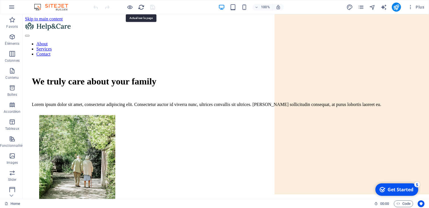
scroll to position [0, 0]
click at [407, 7] on button "Plus" at bounding box center [415, 7] width 21 height 9
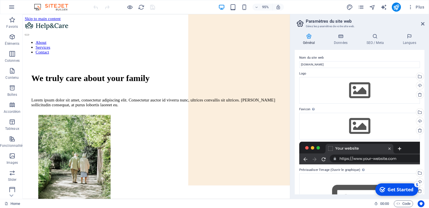
click at [64, 7] on img at bounding box center [54, 7] width 43 height 7
click at [0, 0] on link at bounding box center [0, 0] width 0 height 0
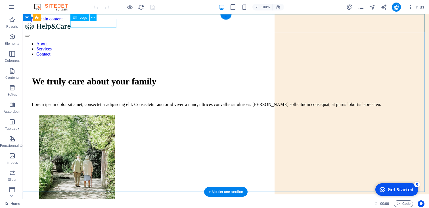
click at [108, 24] on div at bounding box center [226, 27] width 402 height 10
select select "px"
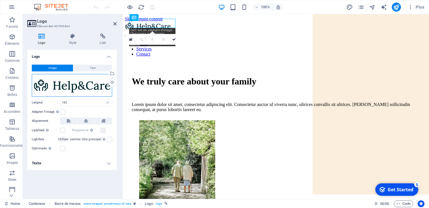
click at [104, 81] on div "Glissez les fichiers ici, cliquez pour choisir les fichiers ou sélectionnez les…" at bounding box center [72, 85] width 80 height 23
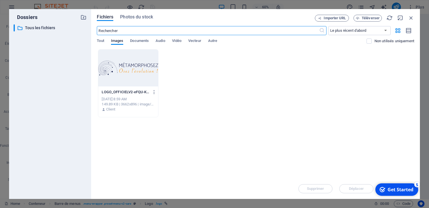
click at [145, 69] on div at bounding box center [128, 68] width 60 height 37
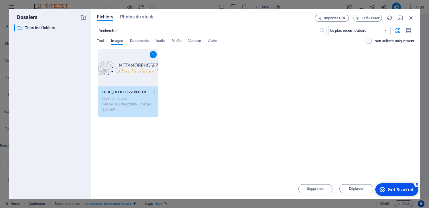
click at [391, 191] on div "Get Started" at bounding box center [400, 190] width 26 height 6
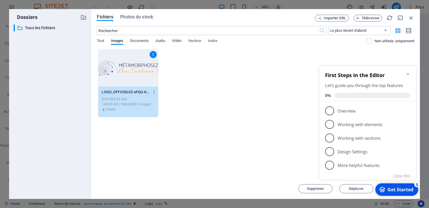
click at [261, 142] on div "Déposez les fichiers ici pour les téléverser automatiquement. 1 LOGO_OFFICIELV2…" at bounding box center [255, 113] width 317 height 129
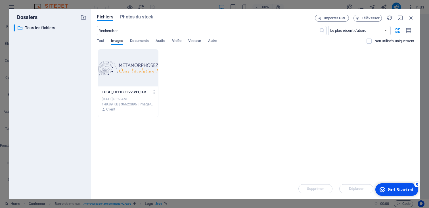
click at [131, 60] on div at bounding box center [128, 68] width 60 height 37
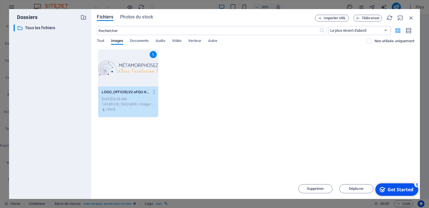
drag, startPoint x: 398, startPoint y: 188, endPoint x: 395, endPoint y: 129, distance: 58.5
click at [395, 181] on html "checkmark Get Started 5 First Steps in the Editor Let's guide you through the t…" at bounding box center [396, 189] width 48 height 17
click at [405, 189] on div "Get Started" at bounding box center [400, 190] width 26 height 6
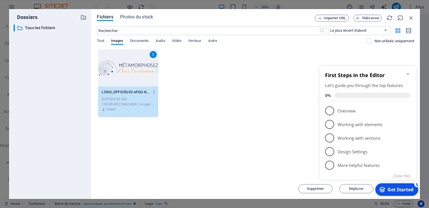
click at [409, 73] on icon "Minimize checklist" at bounding box center [408, 74] width 5 height 5
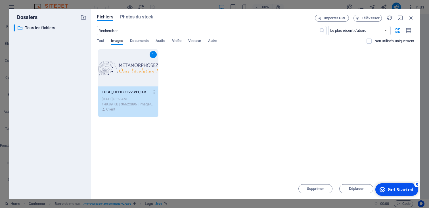
click at [414, 207] on div "Dossiers ​ Tous les fichiers Tous les fichiers Fichiers Photos du stock Importe…" at bounding box center [214, 104] width 429 height 208
